Goal: Task Accomplishment & Management: Use online tool/utility

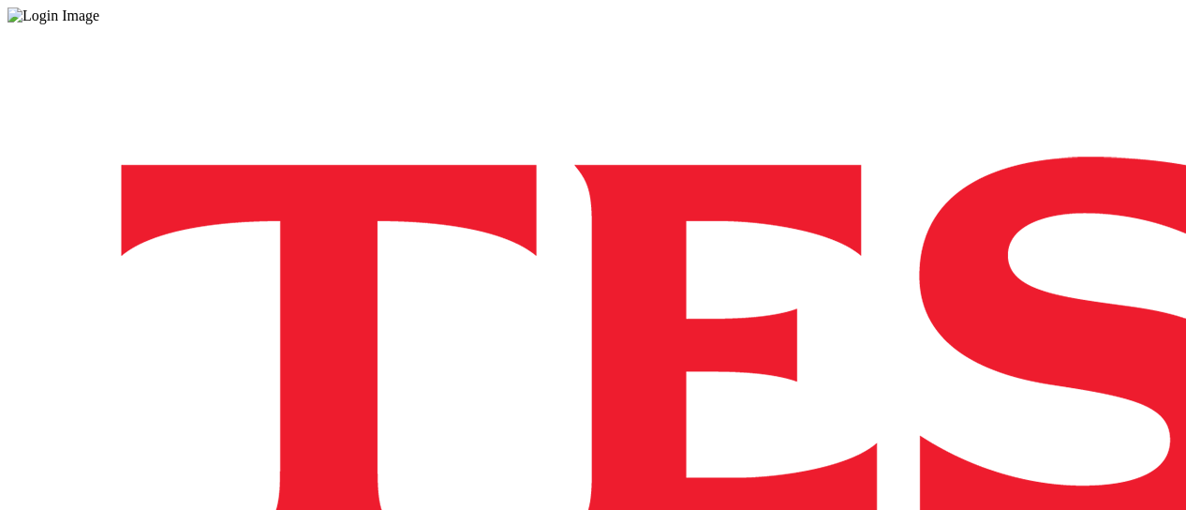
click at [794, 106] on div "Log in to the Spectra’s dashboard using [PERSON_NAME]’s credentials. If you don…" at bounding box center [592, 489] width 1171 height 931
click at [806, 100] on div "Log in to the Spectra’s dashboard using [PERSON_NAME]’s credentials. If you don…" at bounding box center [592, 489] width 1171 height 931
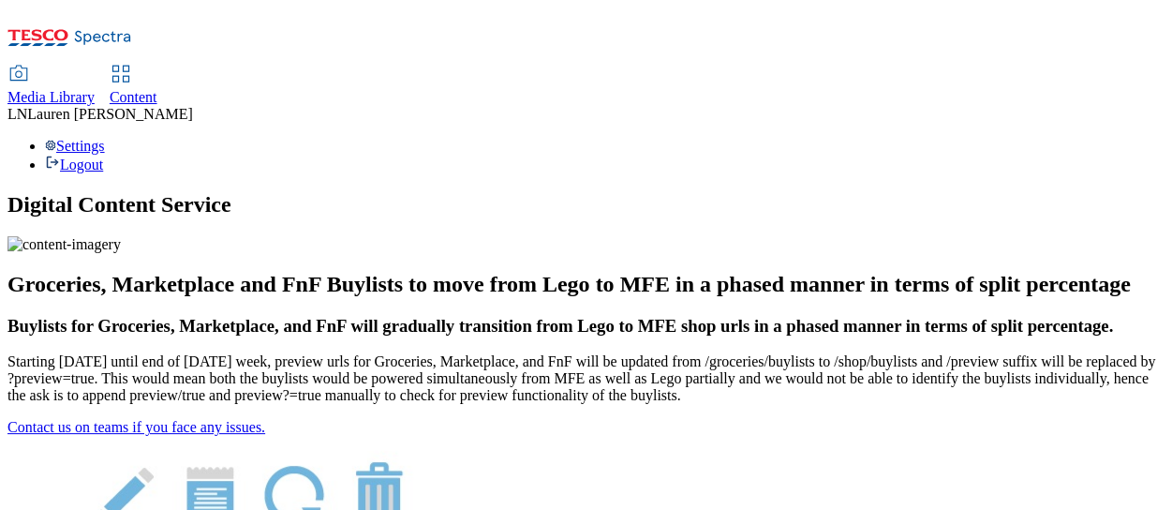
click at [157, 89] on span "Content" at bounding box center [134, 97] width 48 height 16
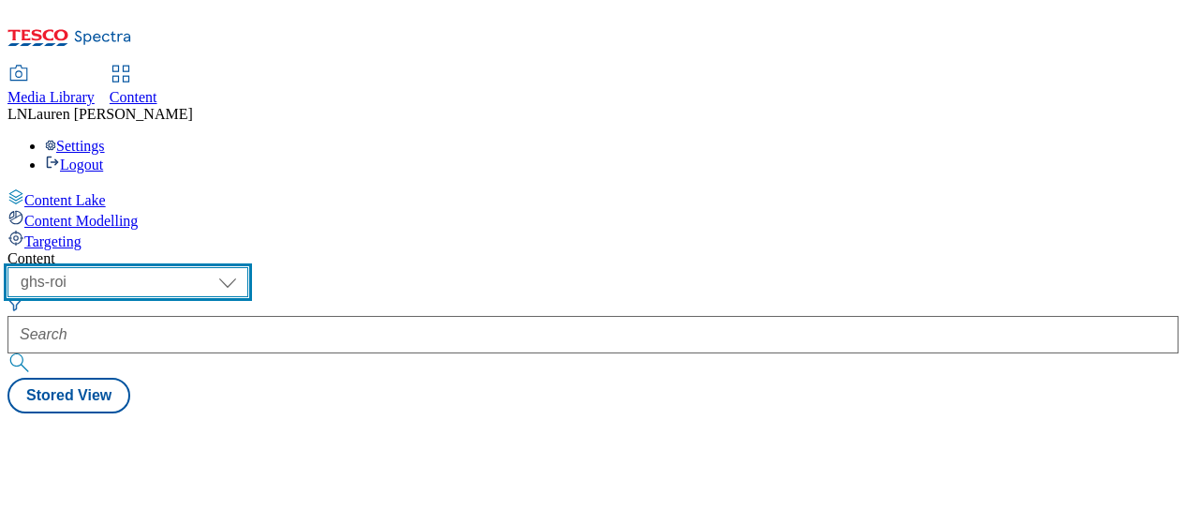
click at [248, 267] on select "ghs-roi ghs-[GEOGRAPHIC_DATA]" at bounding box center [127, 282] width 241 height 30
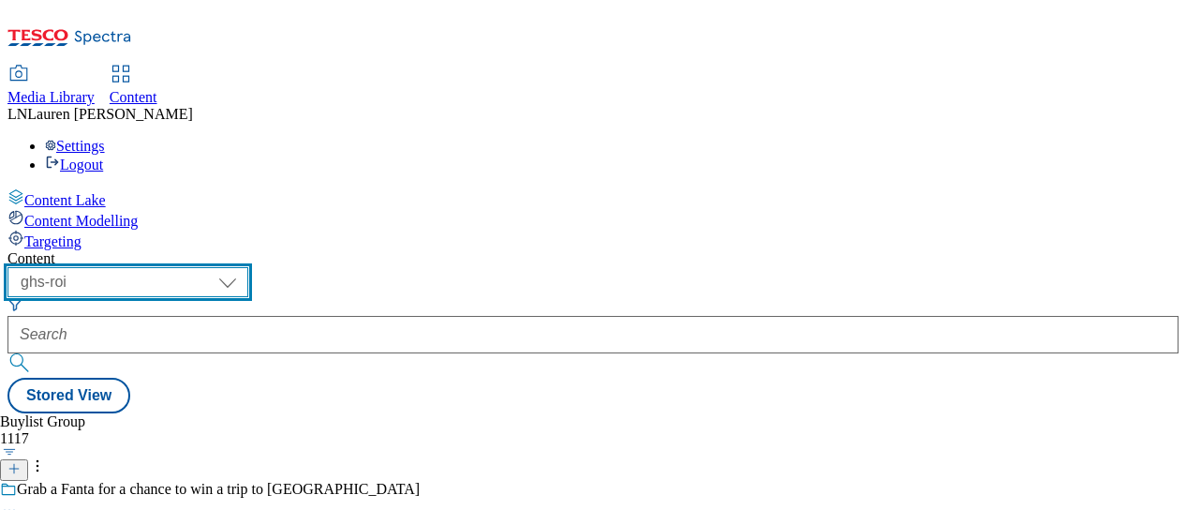
select select "ghs-[GEOGRAPHIC_DATA]"
click at [244, 267] on select "ghs-roi ghs-uk" at bounding box center [127, 282] width 241 height 30
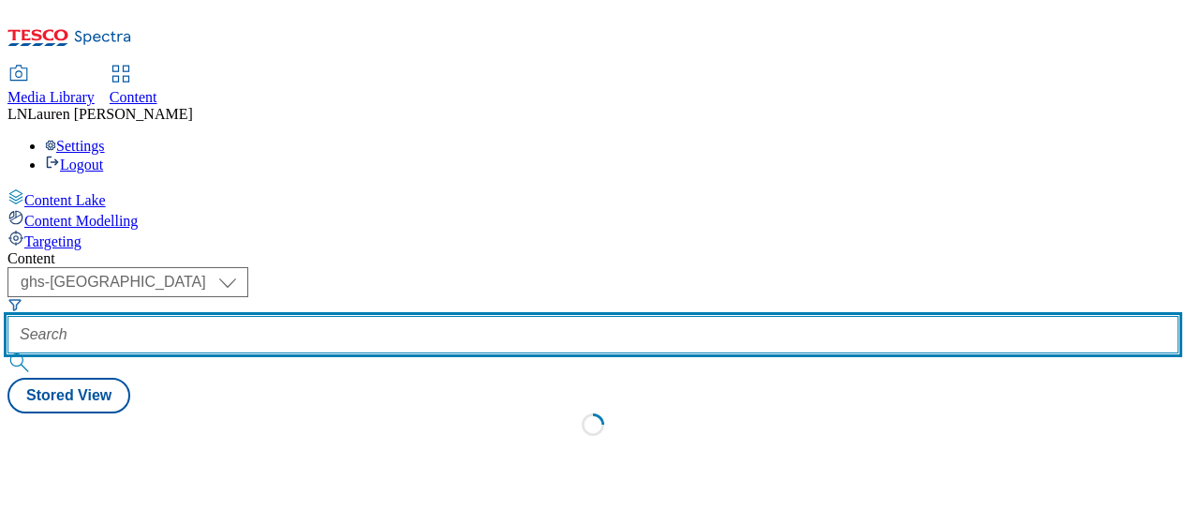
click at [420, 316] on input "text" at bounding box center [592, 334] width 1171 height 37
paste input "541651"
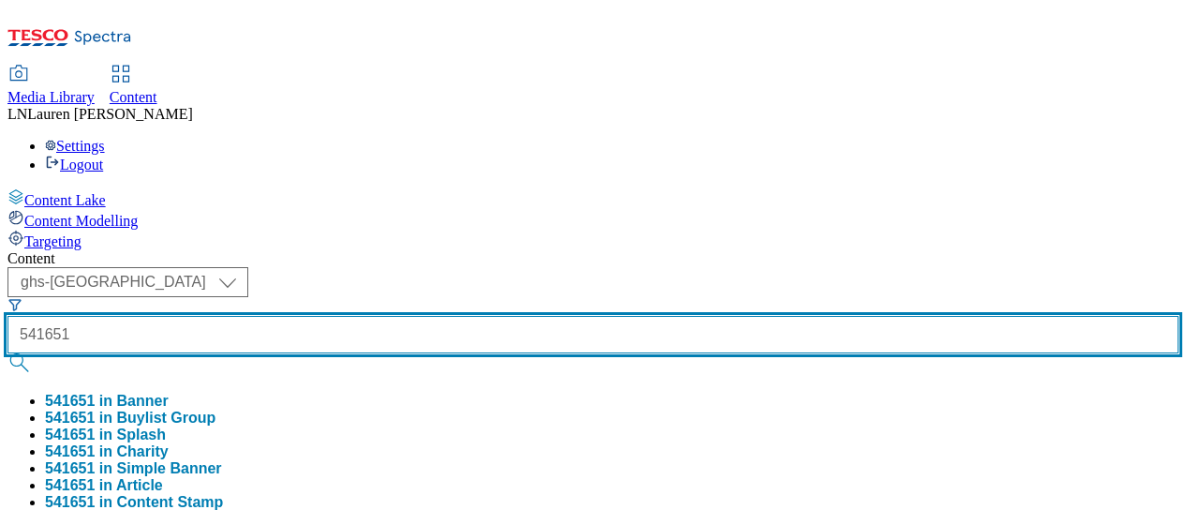
type input "541651"
click at [7, 353] on button "submit" at bounding box center [20, 362] width 26 height 19
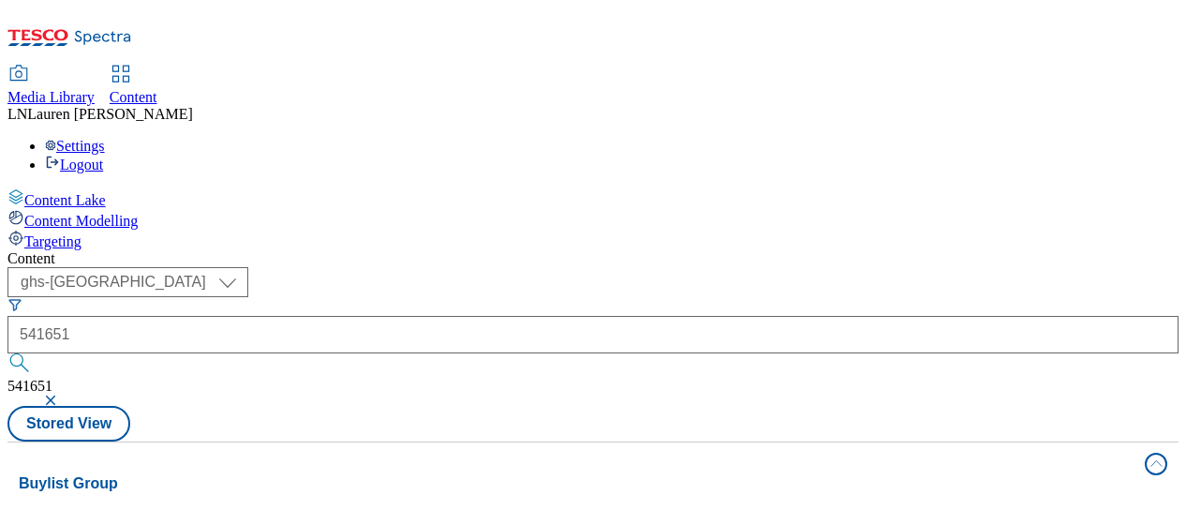
click at [631, 250] on div "Content ( optional ) ghs-roi ghs-uk ghs-uk 541651 541651 Stored View Buylist Gr…" at bounding box center [592, 399] width 1171 height 298
drag, startPoint x: 933, startPoint y: 126, endPoint x: 944, endPoint y: 117, distance: 14.1
click at [944, 250] on div "Content ( optional ) ghs-roi ghs-uk ghs-uk buylistgroup Stored View" at bounding box center [592, 345] width 1171 height 191
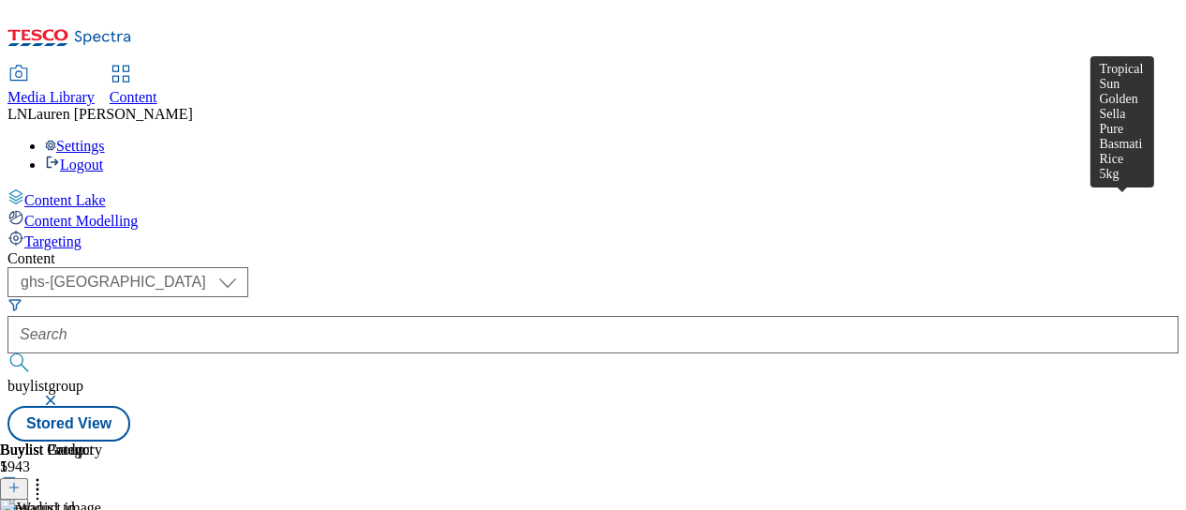
scroll to position [0, 476]
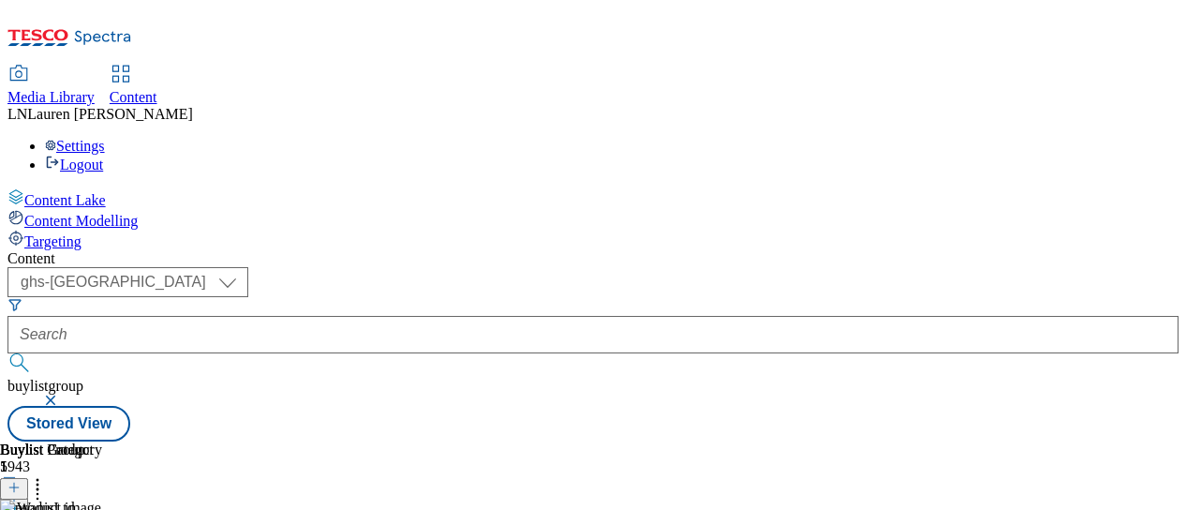
click at [47, 475] on icon at bounding box center [37, 484] width 19 height 19
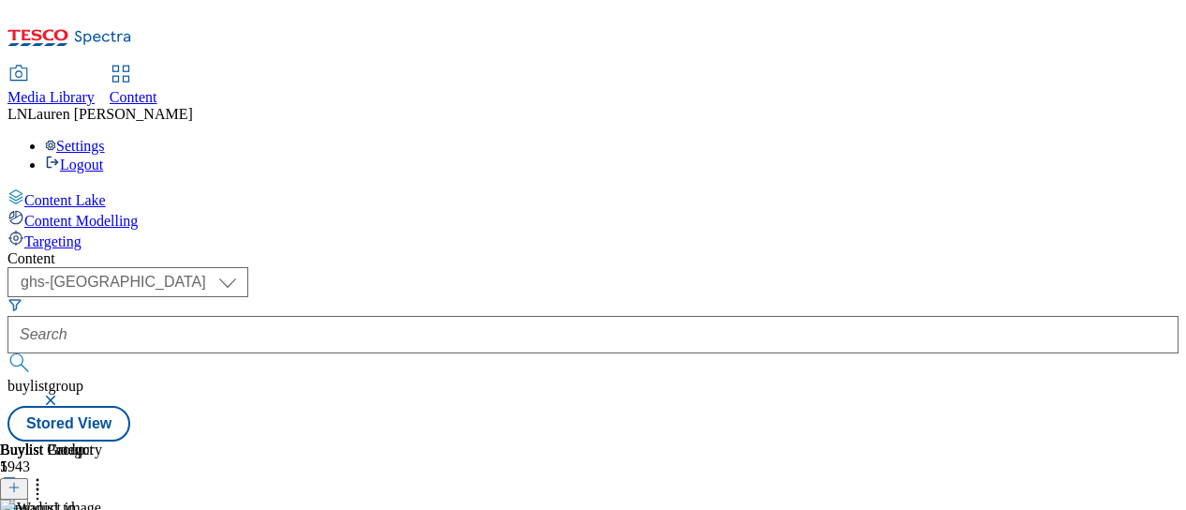
scroll to position [225, 0]
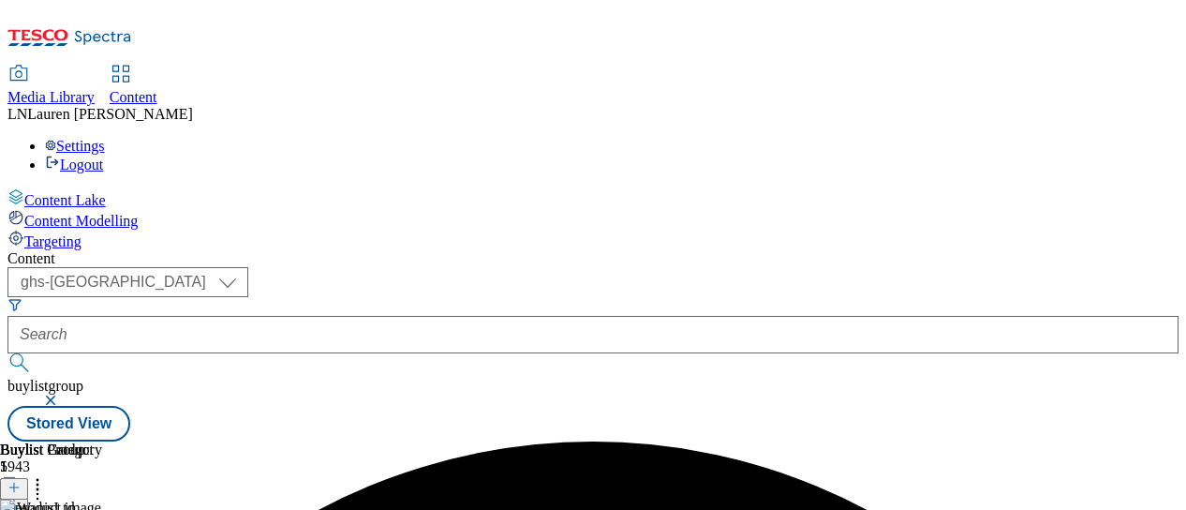
scroll to position [112, 0]
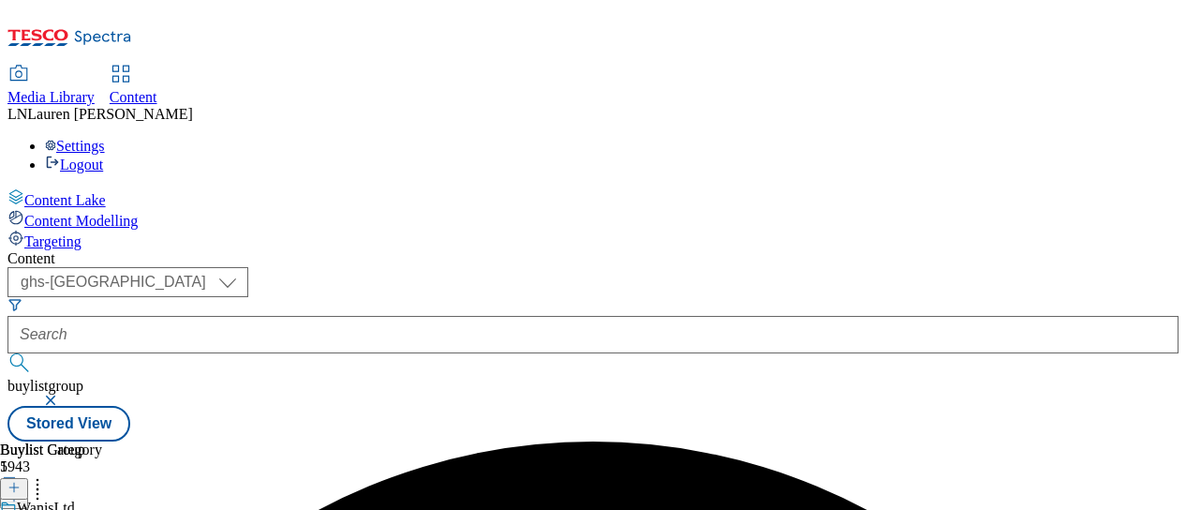
click at [866, 441] on div "Buylist 1 Ad541651 wanisltd-tropical-sun 12 Aug 2025 03:00 pm" at bounding box center [592, 441] width 1171 height 0
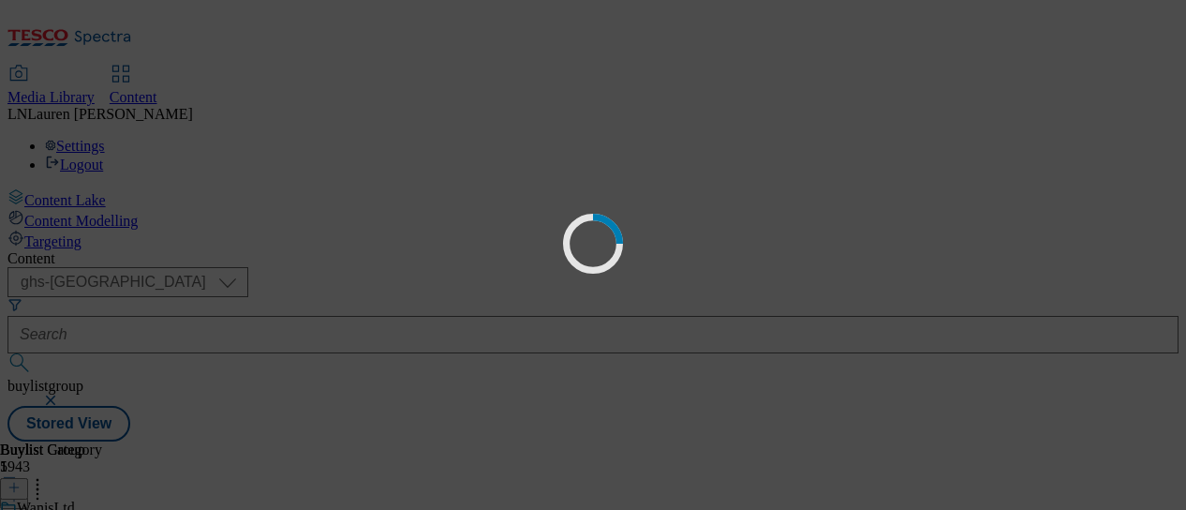
scroll to position [0, 0]
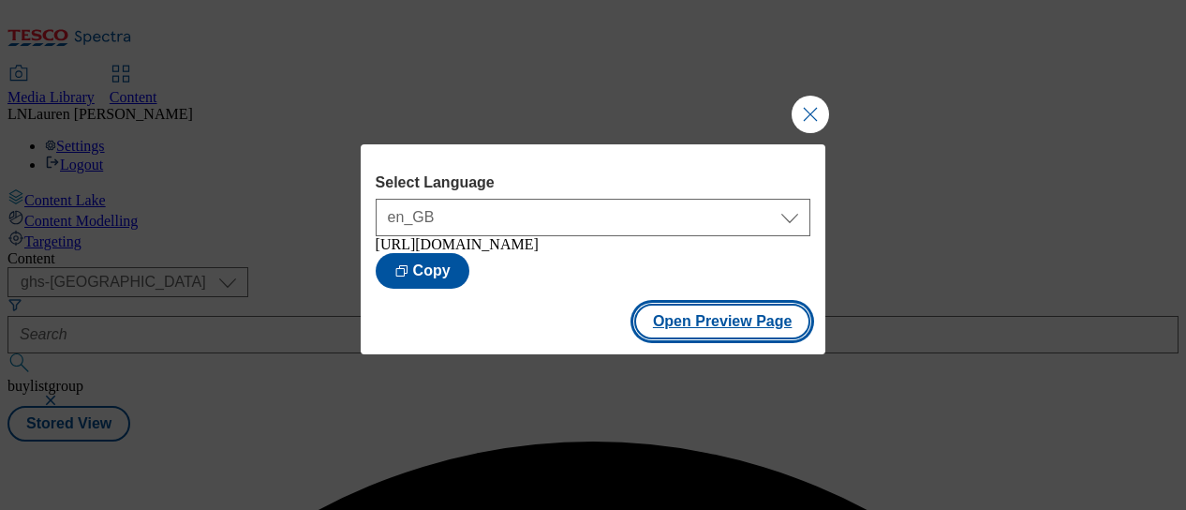
click at [710, 330] on button "Open Preview Page" at bounding box center [722, 322] width 177 height 36
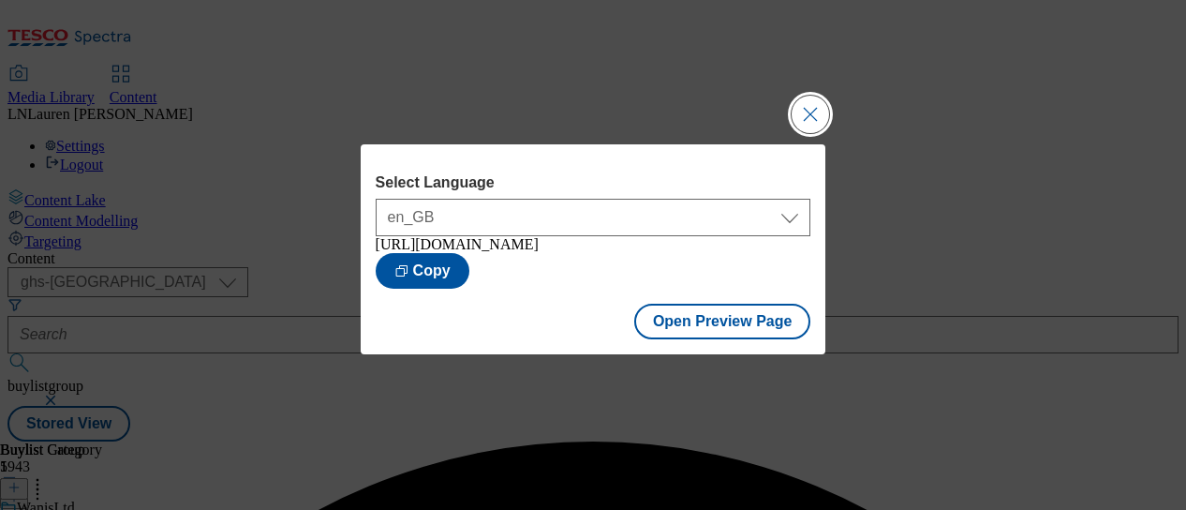
click at [819, 106] on button "Close Modal" at bounding box center [810, 114] width 37 height 37
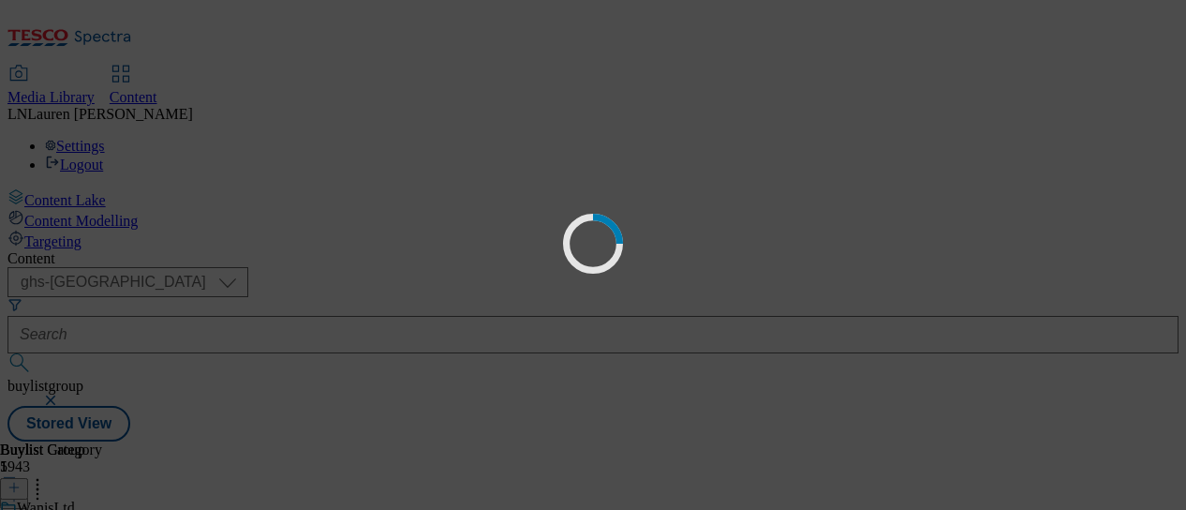
scroll to position [0, 0]
